Goal: Task Accomplishment & Management: Manage account settings

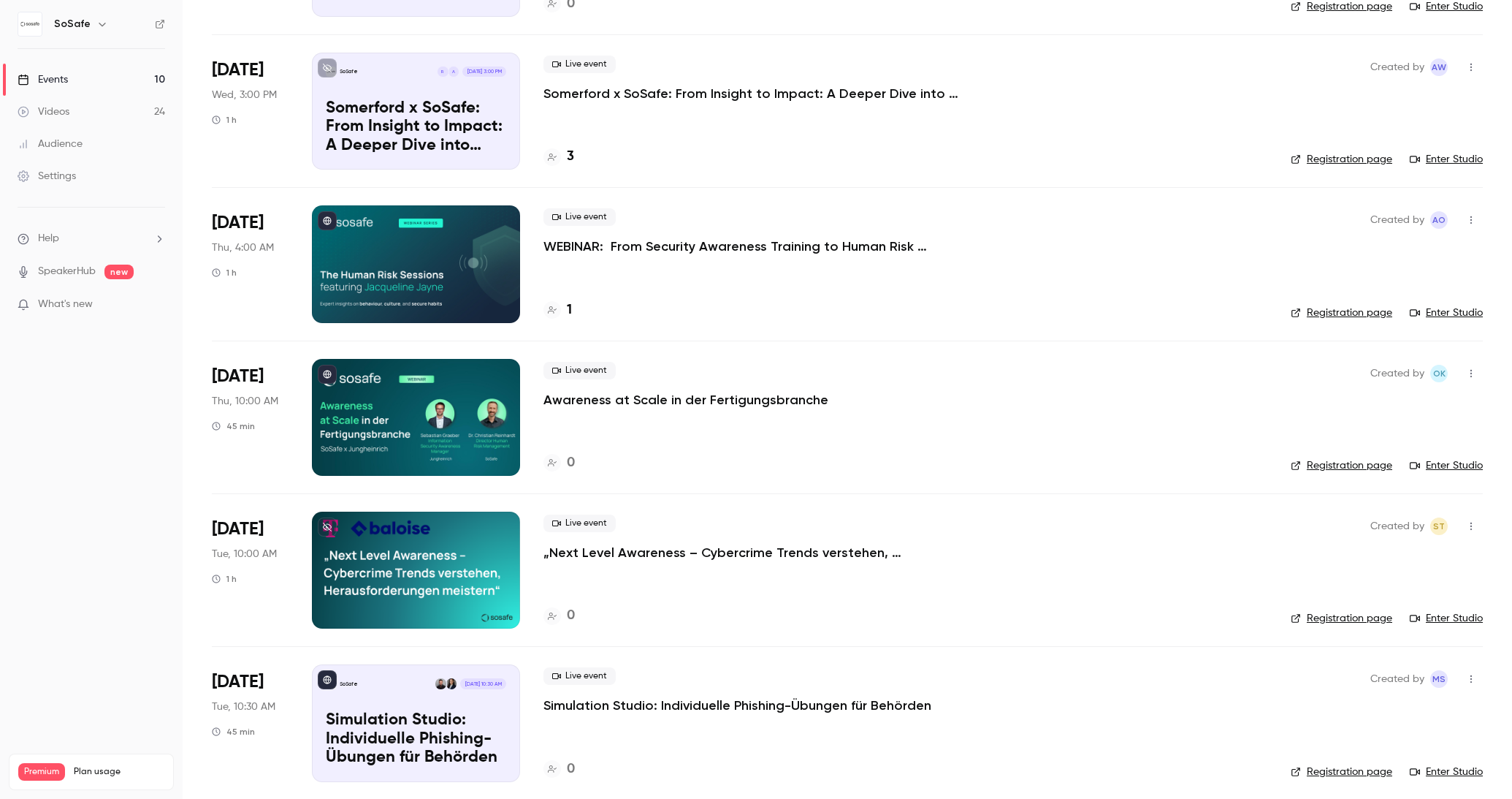
scroll to position [648, 0]
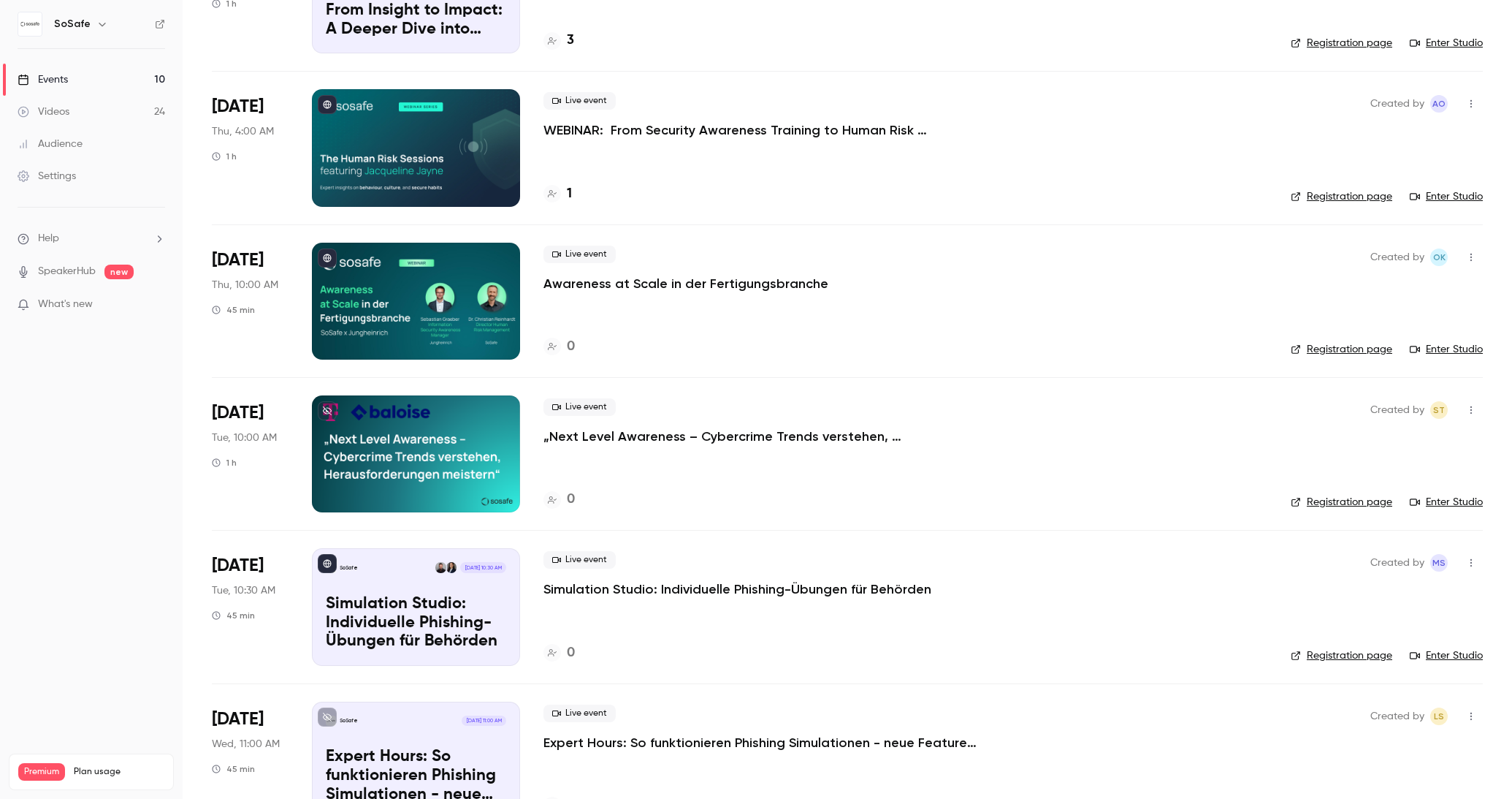
click at [683, 590] on p "Simulation Studio: Individuelle Phishing-Übungen für Behörden" at bounding box center [738, 590] width 388 height 18
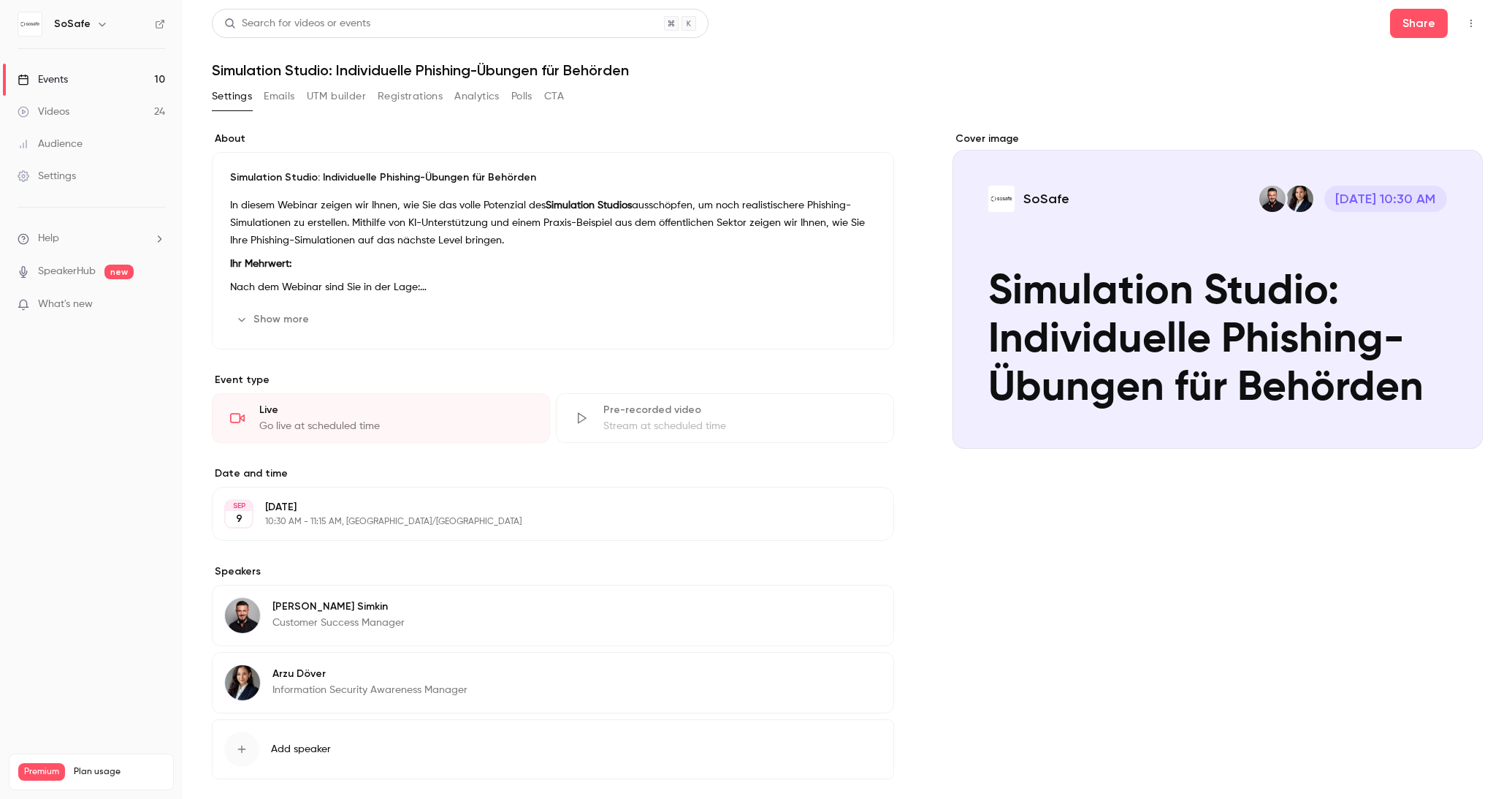
drag, startPoint x: 296, startPoint y: 324, endPoint x: 446, endPoint y: 336, distance: 150.5
click at [296, 324] on button "Show more" at bounding box center [274, 319] width 88 height 24
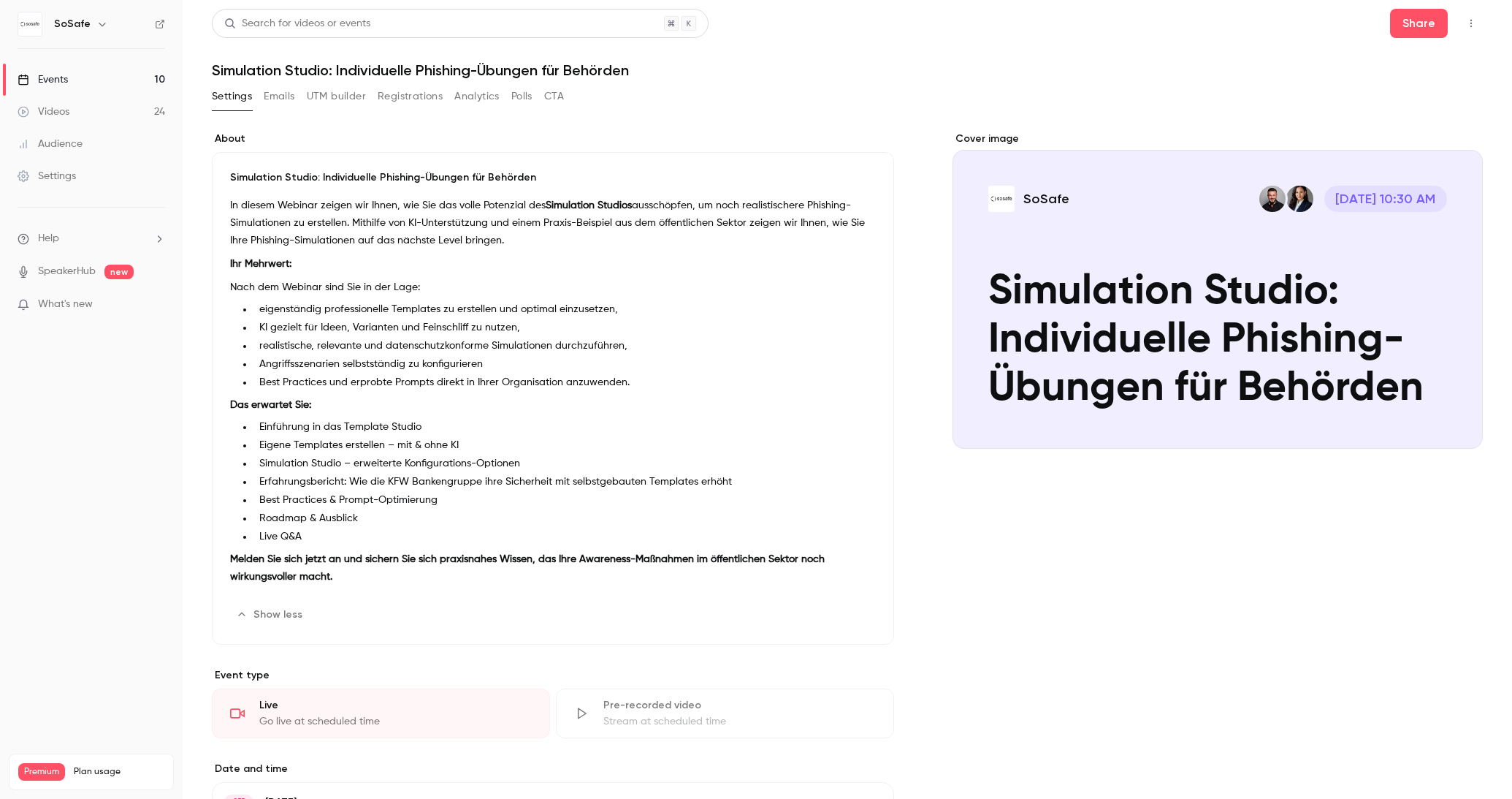
click at [850, 621] on button "Edit" at bounding box center [849, 615] width 54 height 24
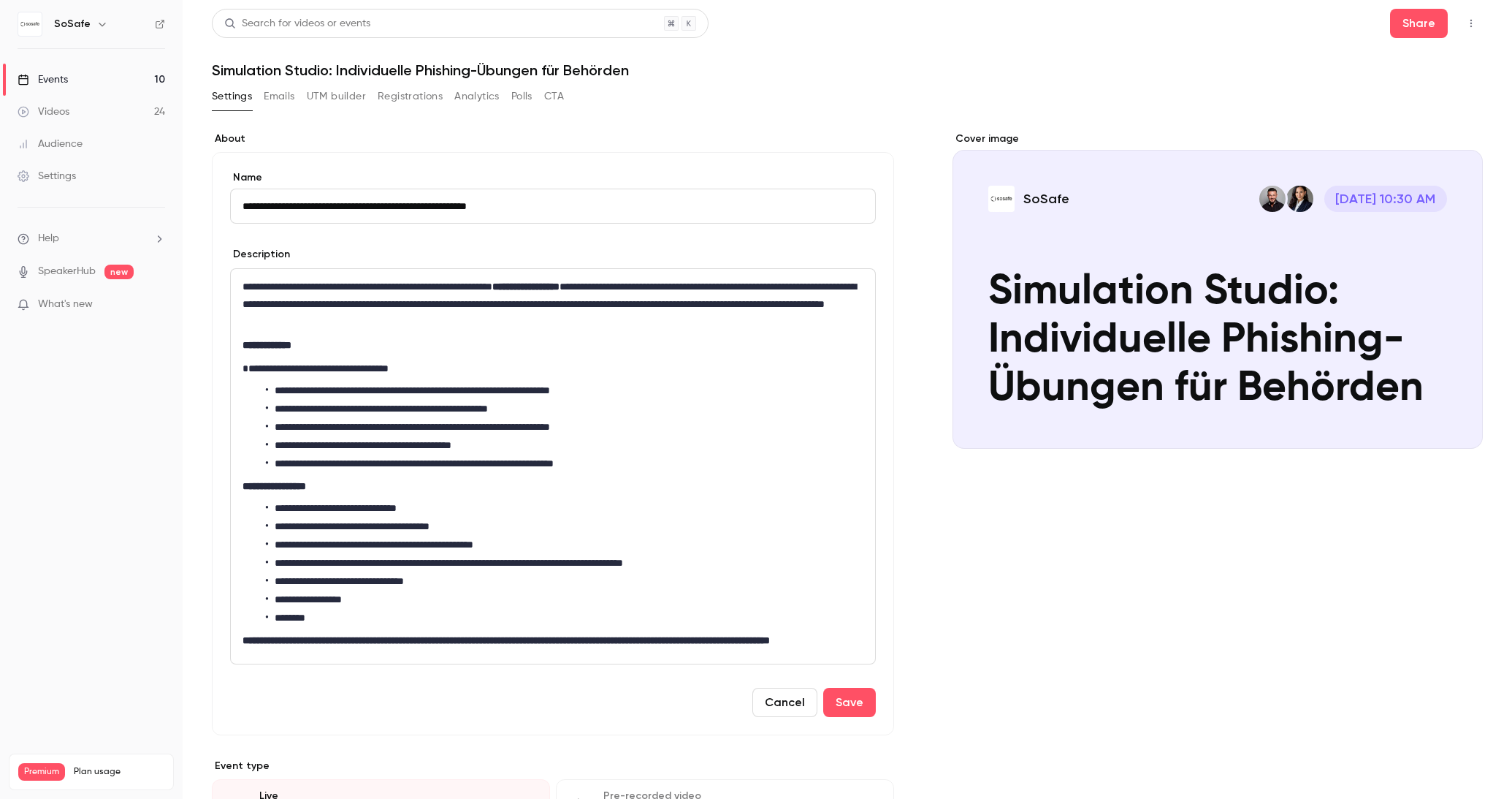
paste input "**********"
type input "**********"
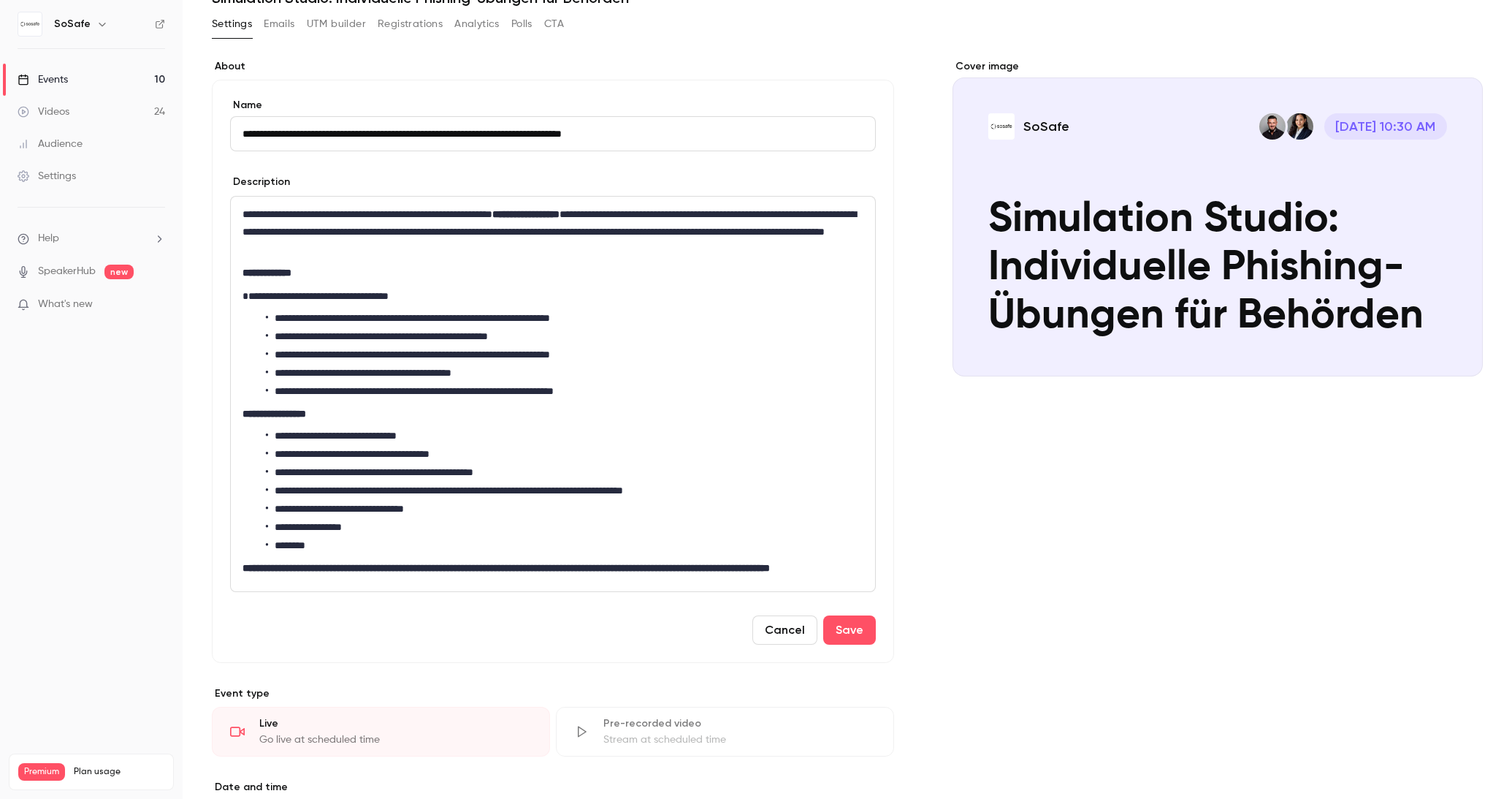
scroll to position [73, 0]
click at [868, 644] on button "Save" at bounding box center [849, 629] width 53 height 29
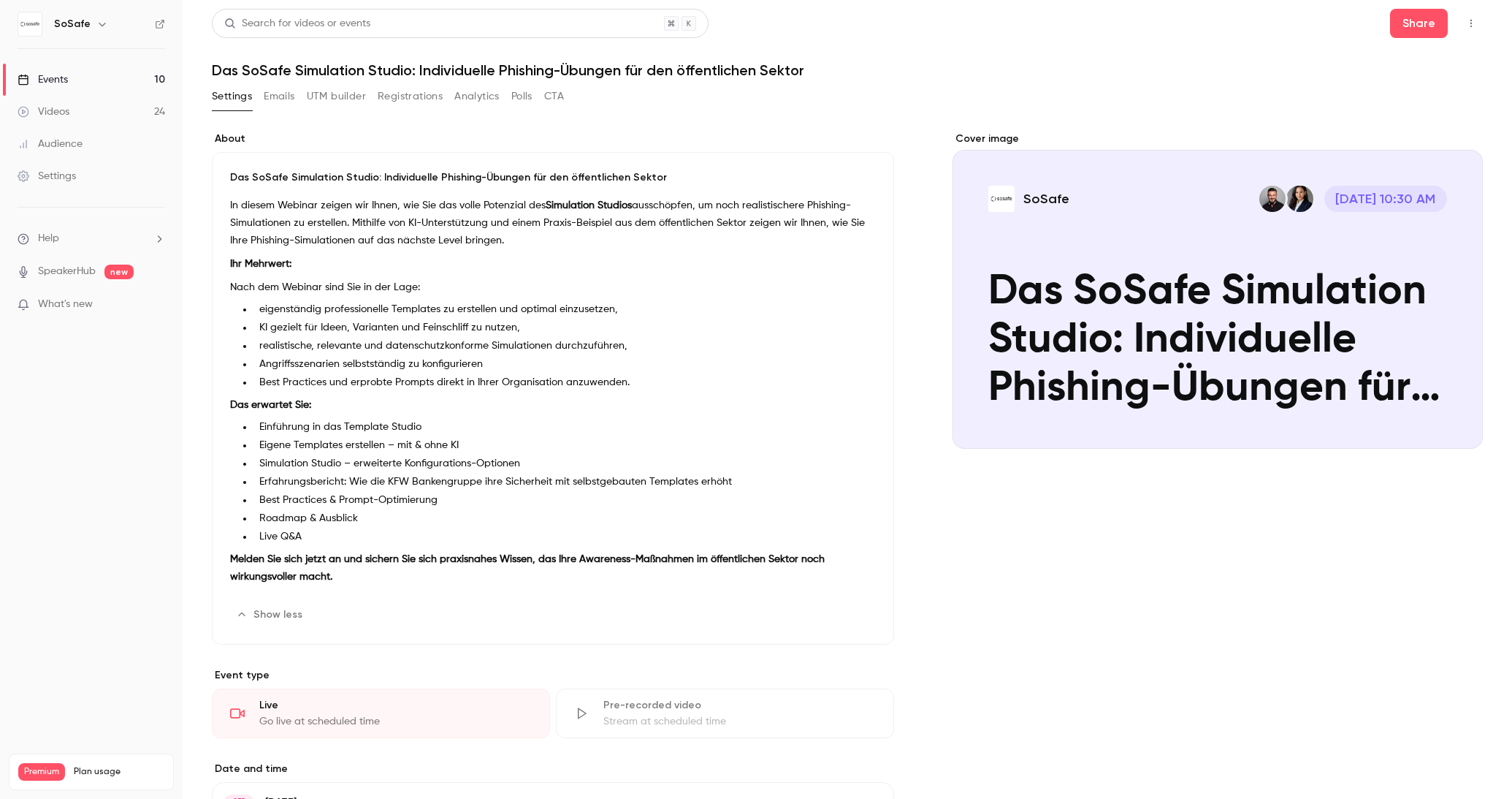
scroll to position [6, 0]
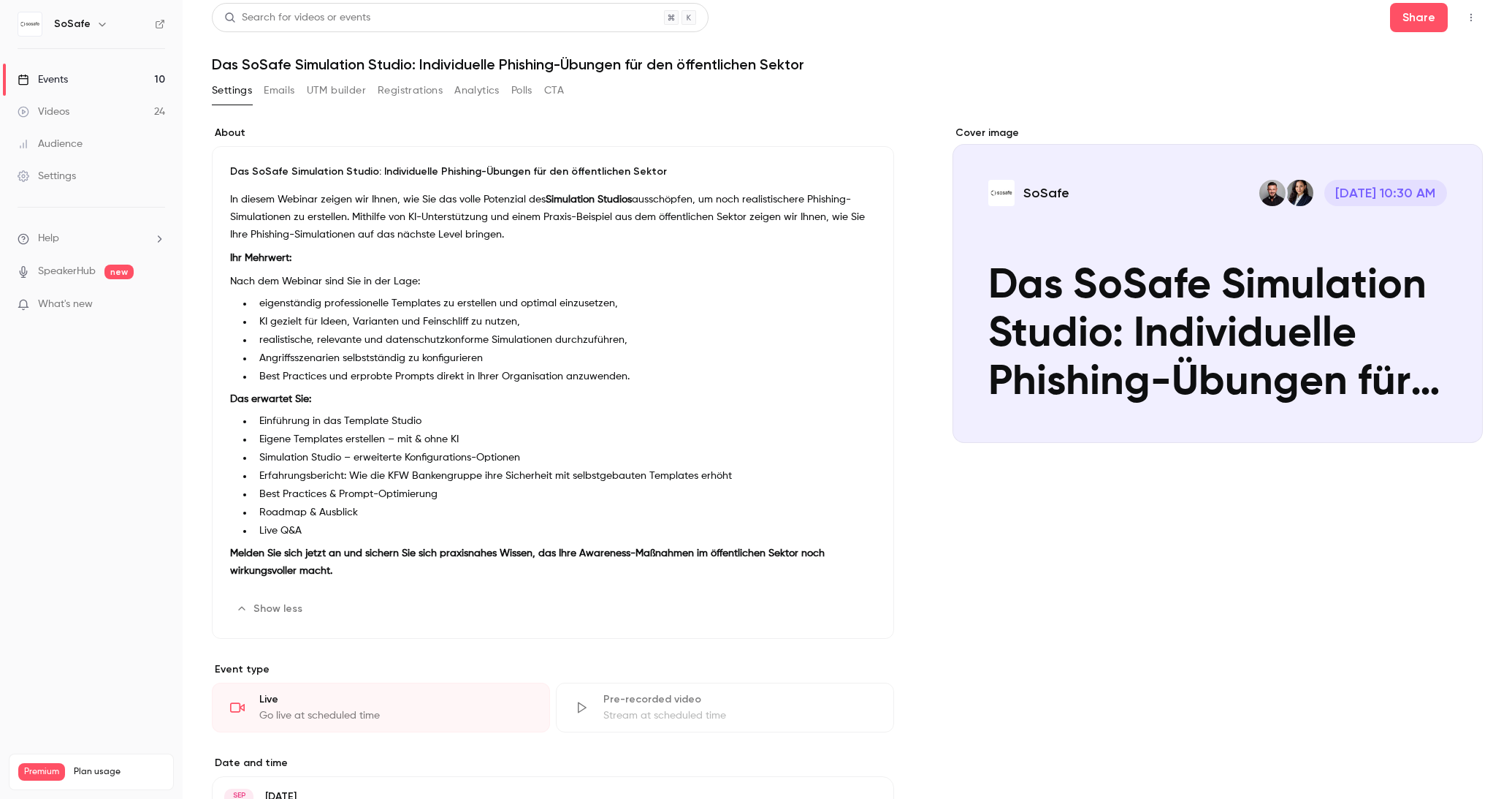
click at [529, 93] on button "Polls" at bounding box center [522, 90] width 21 height 24
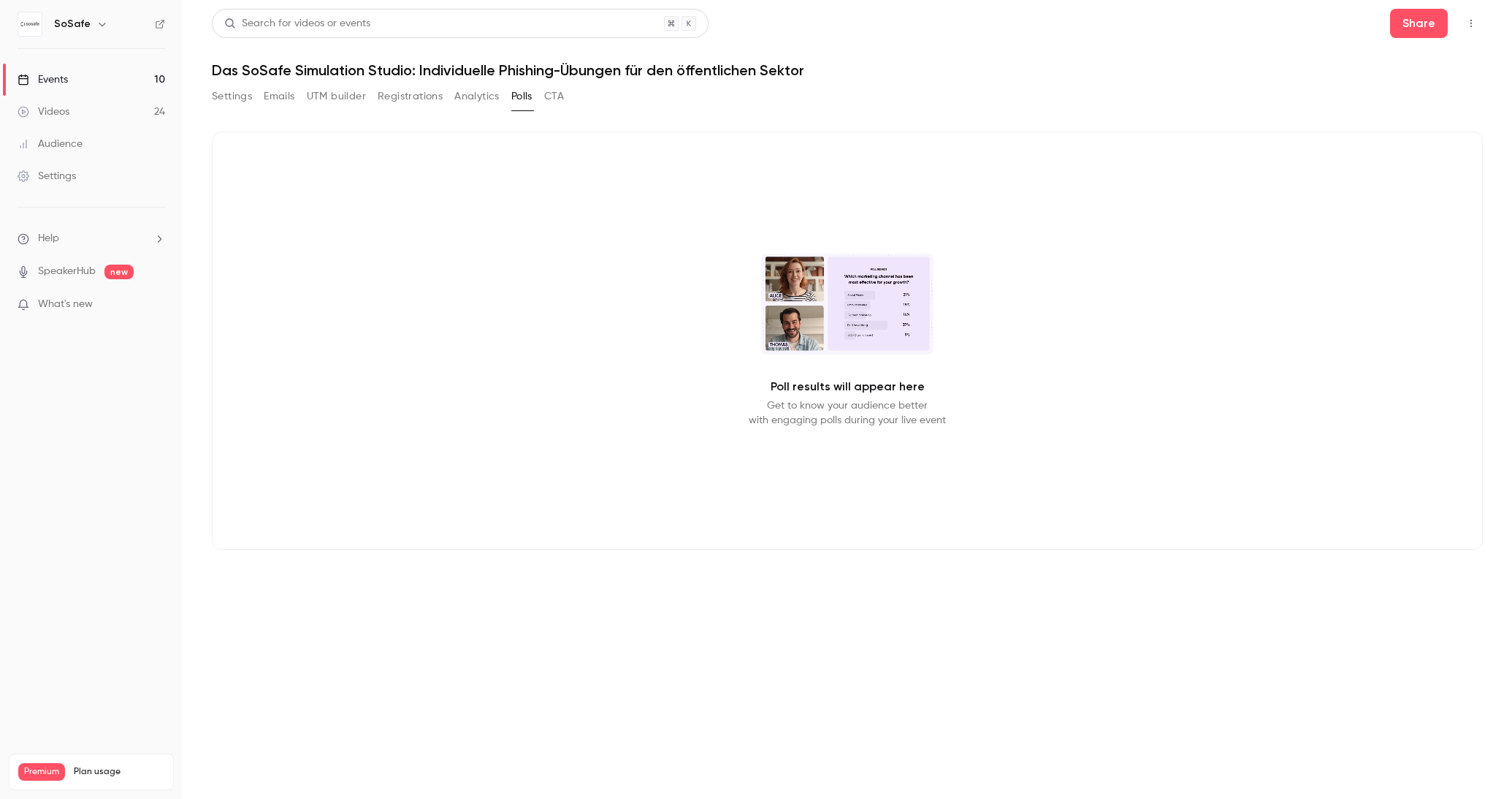
click at [556, 97] on button "CTA" at bounding box center [554, 96] width 19 height 24
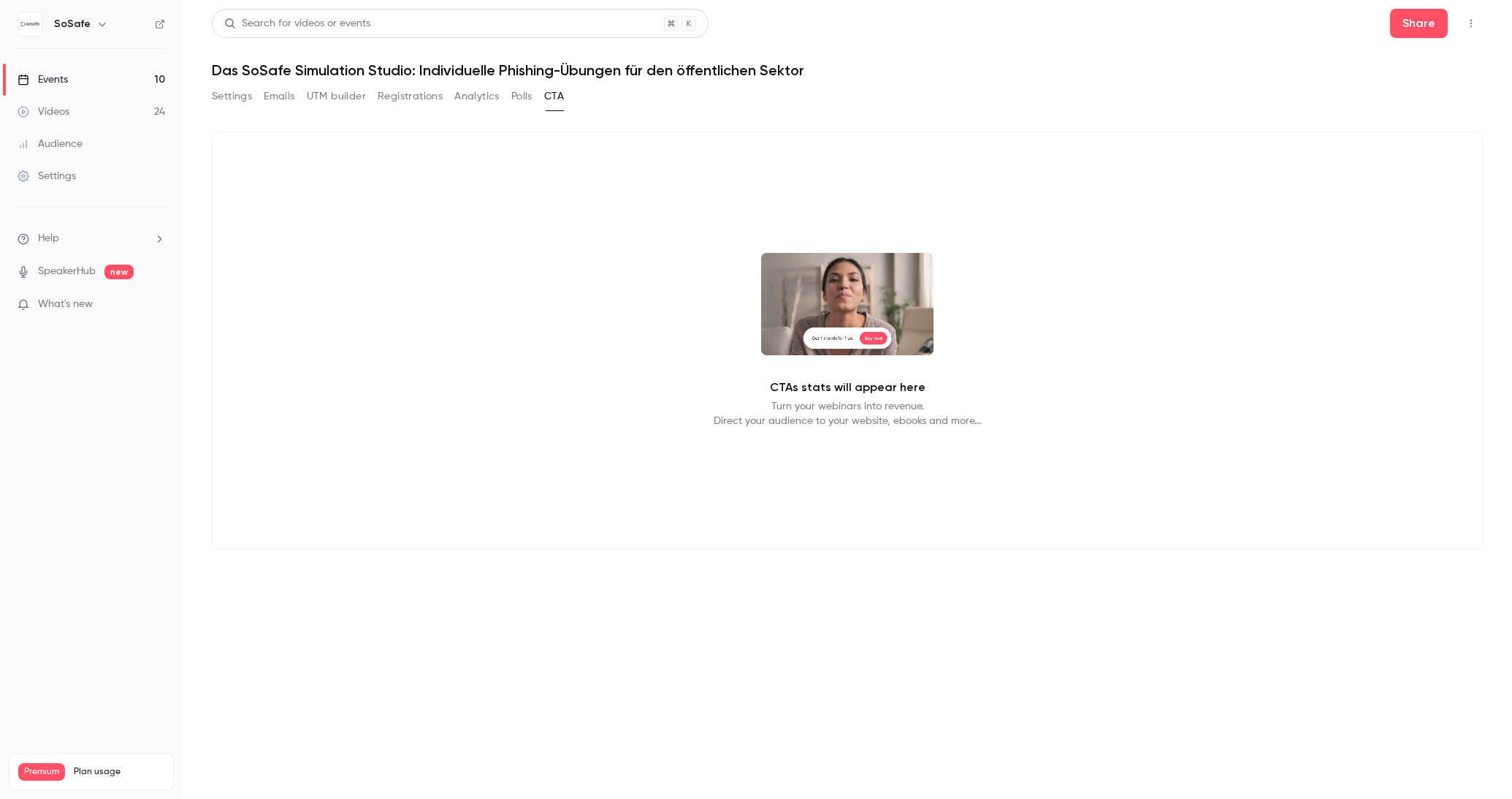
click at [406, 95] on button "Registrations" at bounding box center [410, 96] width 65 height 24
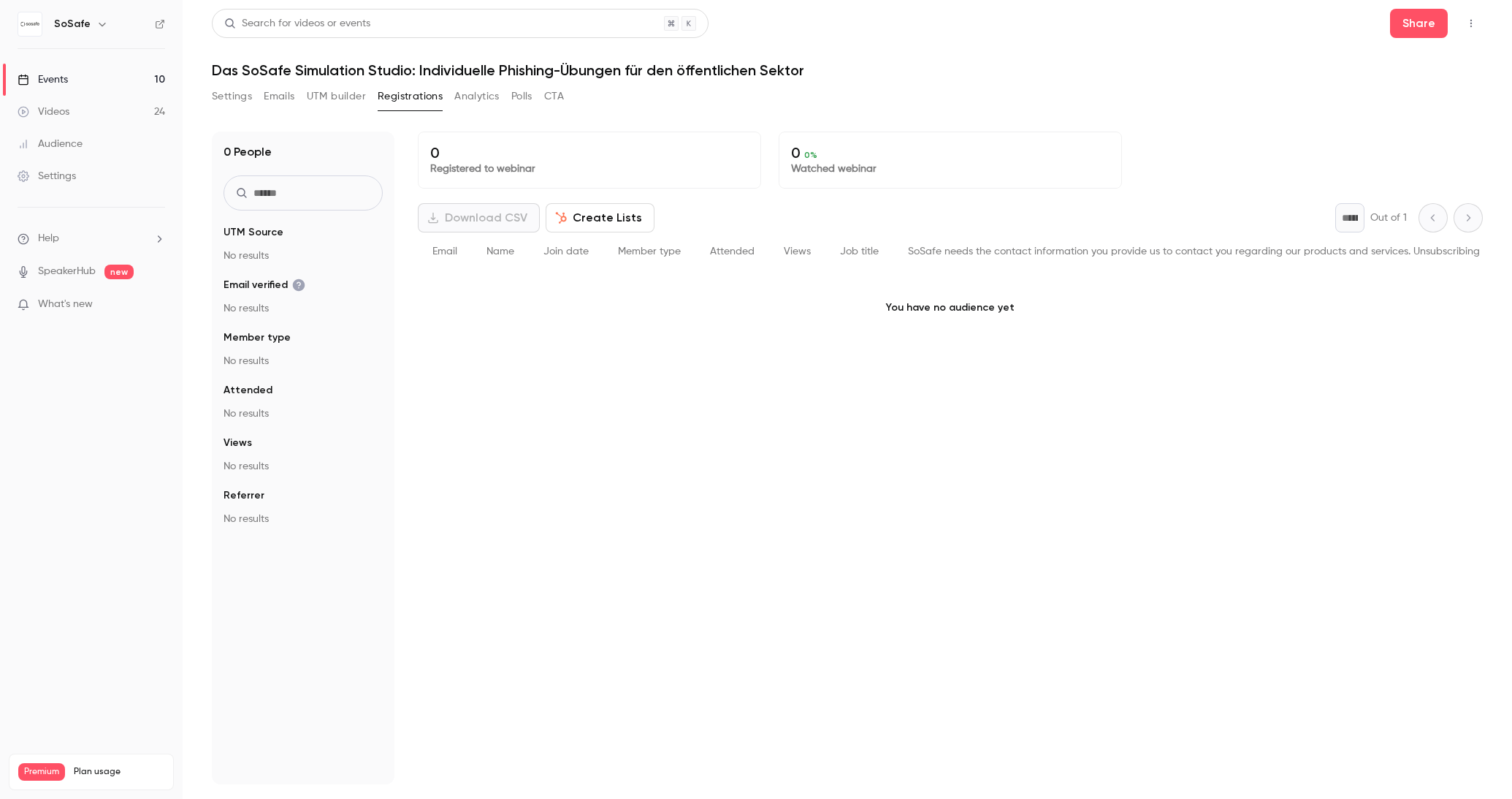
click at [338, 100] on button "UTM builder" at bounding box center [336, 96] width 59 height 24
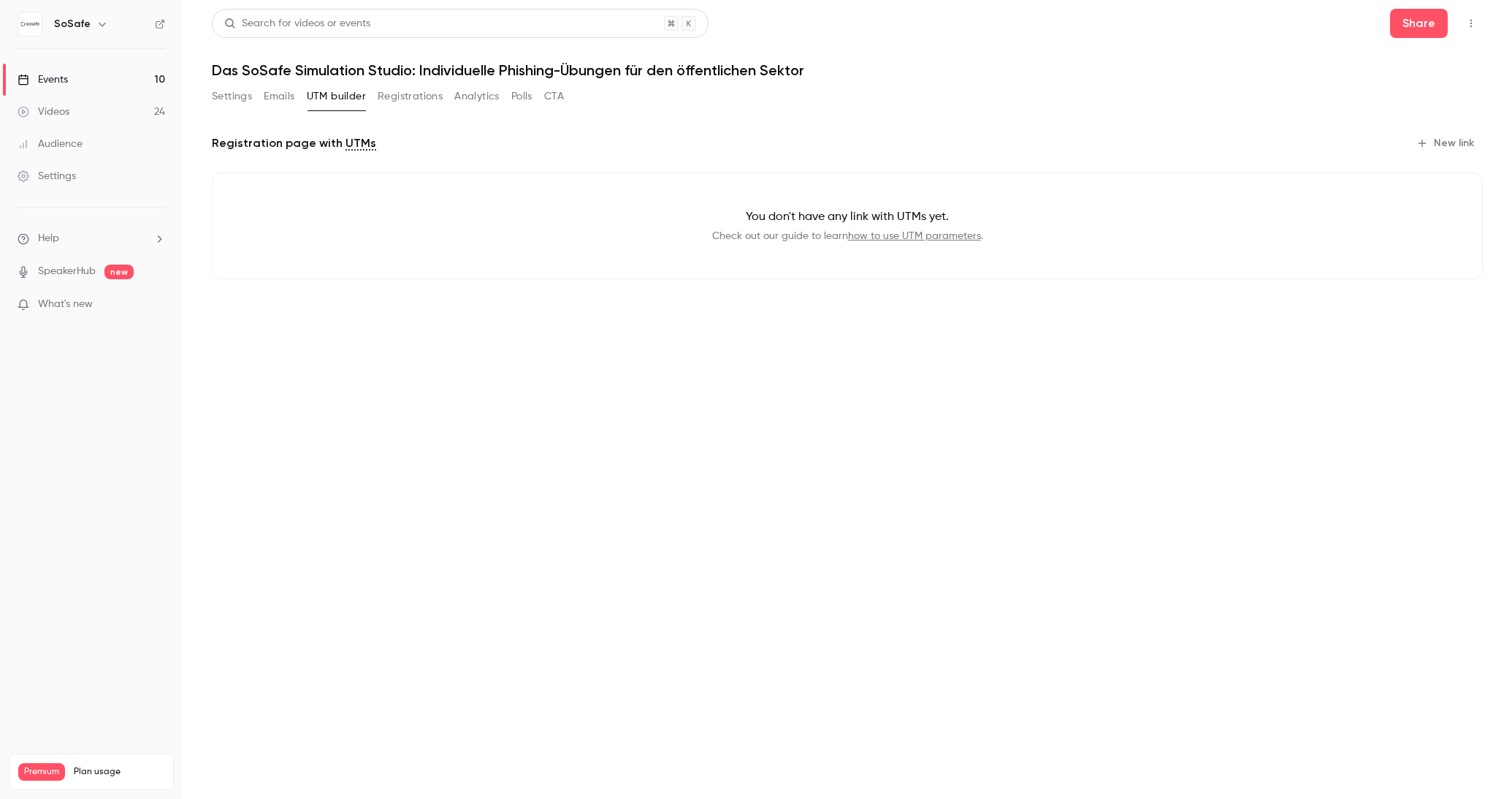
click at [277, 97] on button "Emails" at bounding box center [279, 96] width 31 height 24
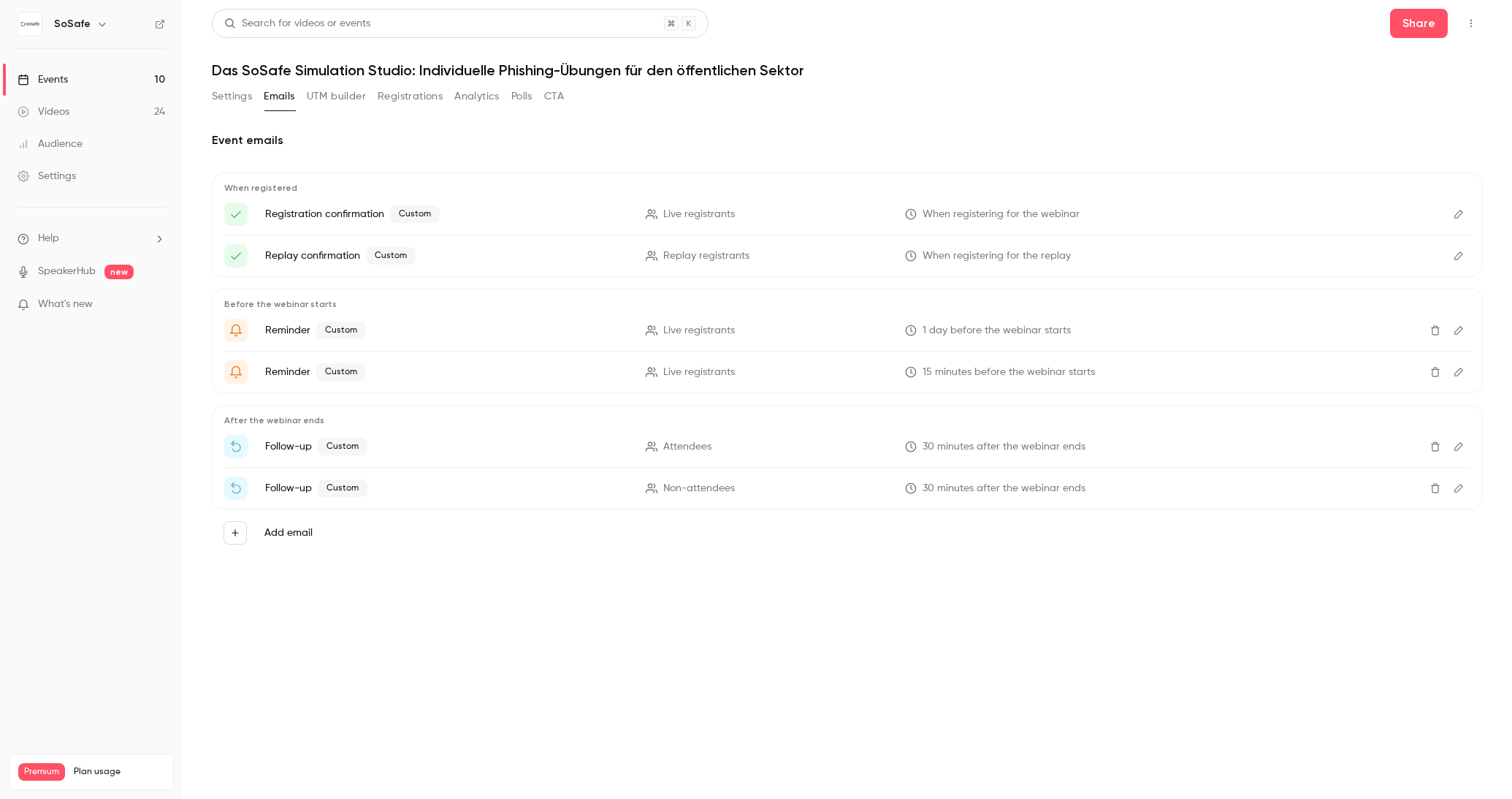
click at [240, 97] on button "Settings" at bounding box center [232, 96] width 41 height 24
